Goal: Communication & Community: Share content

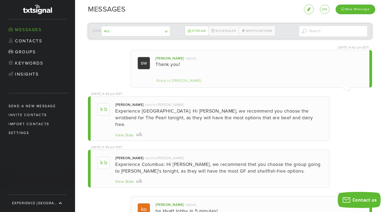
scroll to position [118, 267]
click at [364, 9] on div "New Message" at bounding box center [356, 9] width 40 height 9
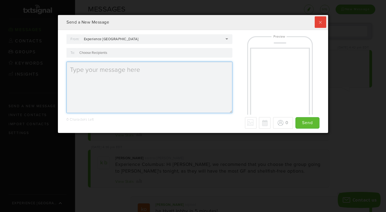
type textarea "Experience [GEOGRAPHIC_DATA]:"
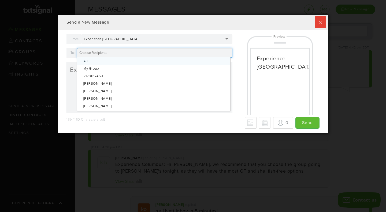
click at [95, 53] on input "To:" at bounding box center [93, 52] width 29 height 5
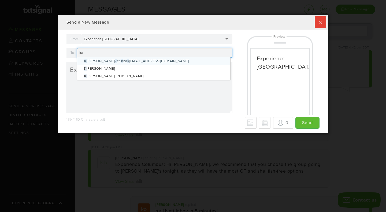
type input "kat"
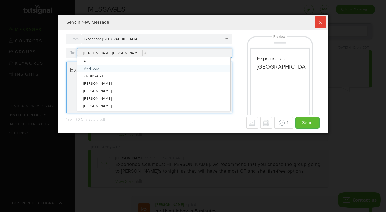
click at [71, 88] on textarea "Experience [GEOGRAPHIC_DATA]:" at bounding box center [149, 87] width 166 height 51
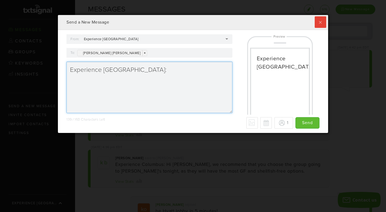
click at [139, 70] on textarea "Experience [GEOGRAPHIC_DATA]:" at bounding box center [149, 87] width 166 height 51
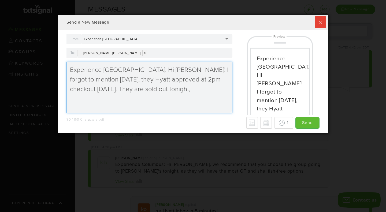
click at [96, 79] on textarea "Experience [GEOGRAPHIC_DATA]: Hi [PERSON_NAME]! I forgot to mention [DATE], the…" at bounding box center [149, 87] width 166 height 51
click at [218, 71] on textarea "Experience [GEOGRAPHIC_DATA]: Hi [PERSON_NAME]! I forgot to mention, they Hyatt…" at bounding box center [149, 87] width 166 height 51
click at [108, 92] on textarea "Experience [GEOGRAPHIC_DATA]: Hi [PERSON_NAME]! I forgot to mention, the Hyatt …" at bounding box center [149, 87] width 166 height 51
type textarea "Experience [GEOGRAPHIC_DATA]: Hi [PERSON_NAME]! I forgot to mention, the Hyatt …"
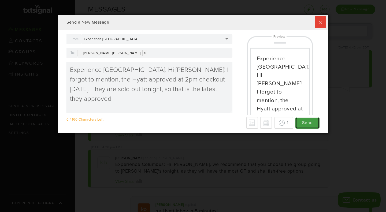
click at [309, 122] on input "Send" at bounding box center [307, 123] width 24 height 12
